Goal: Transaction & Acquisition: Purchase product/service

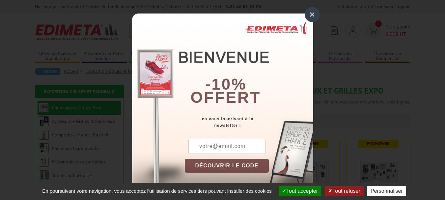
click at [309, 14] on div "×" at bounding box center [312, 14] width 15 height 15
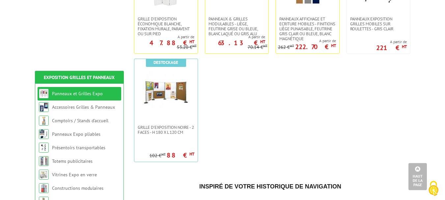
scroll to position [295, 0]
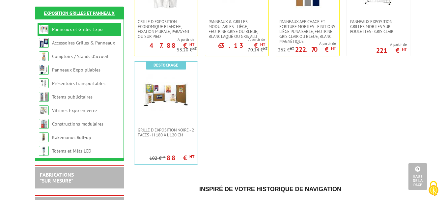
click at [55, 12] on link "Exposition Grilles et Panneaux" at bounding box center [79, 13] width 71 height 6
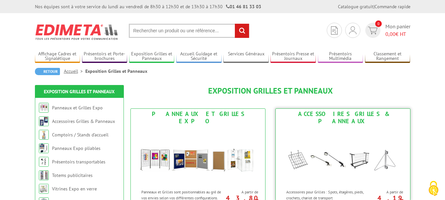
scroll to position [55, 0]
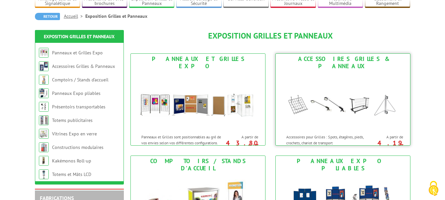
click at [338, 59] on div "Accessoires Grilles & Panneaux" at bounding box center [343, 62] width 131 height 15
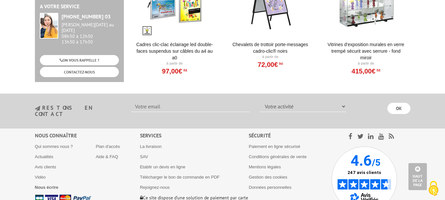
scroll to position [897, 0]
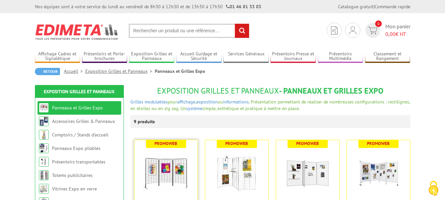
click at [156, 170] on img at bounding box center [166, 173] width 46 height 46
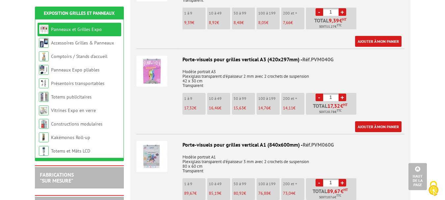
scroll to position [2087, 0]
